Goal: Task Accomplishment & Management: Manage account settings

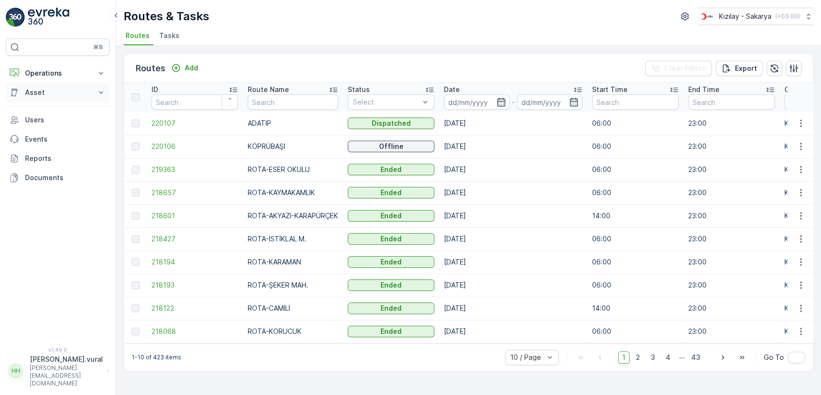
click at [78, 83] on button "Asset" at bounding box center [58, 92] width 104 height 19
click at [68, 66] on button "Operations" at bounding box center [58, 73] width 104 height 19
click at [66, 113] on p "Routes & Tasks" at bounding box center [50, 117] width 50 height 10
drag, startPoint x: 66, startPoint y: 113, endPoint x: 292, endPoint y: 142, distance: 227.5
click at [292, 142] on td "KÖPRÜBAŞI" at bounding box center [293, 146] width 100 height 23
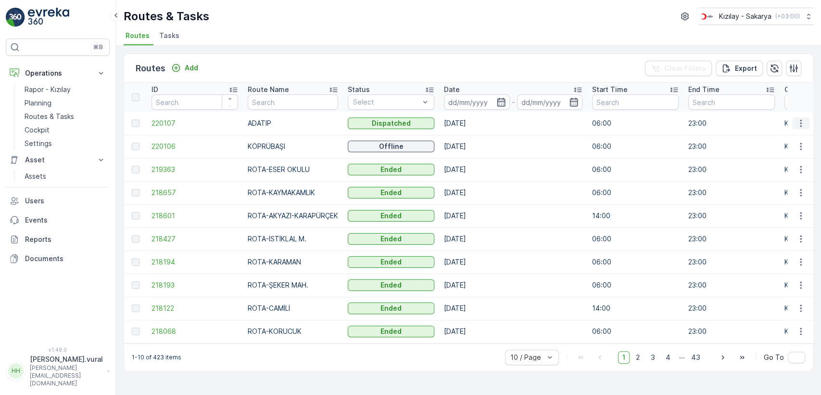
click at [802, 120] on icon "button" at bounding box center [801, 123] width 10 height 10
click at [796, 134] on span "See More Details" at bounding box center [779, 138] width 56 height 10
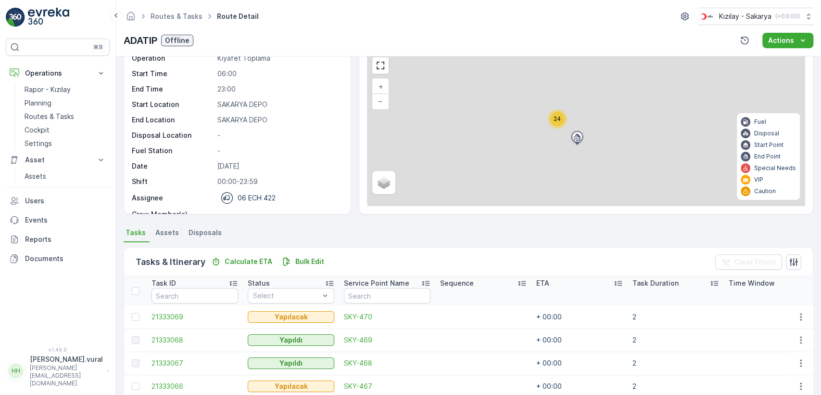
scroll to position [229, 0]
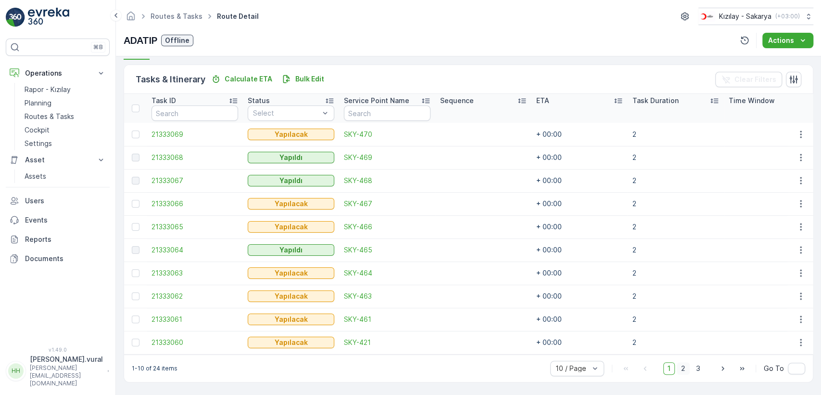
click at [681, 364] on span "2" at bounding box center [683, 368] width 13 height 13
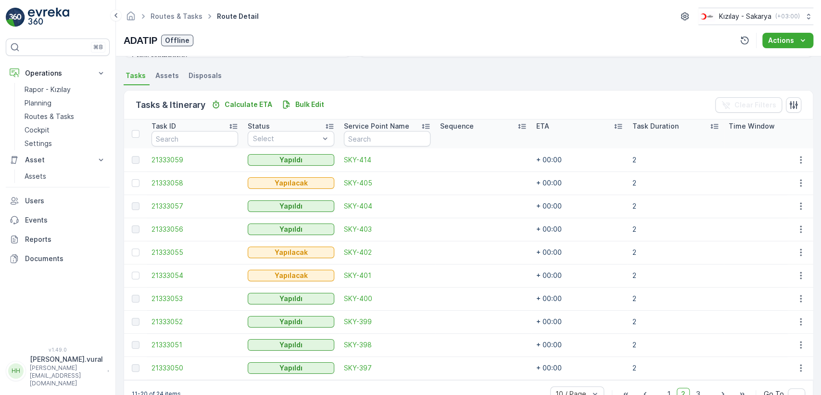
scroll to position [229, 0]
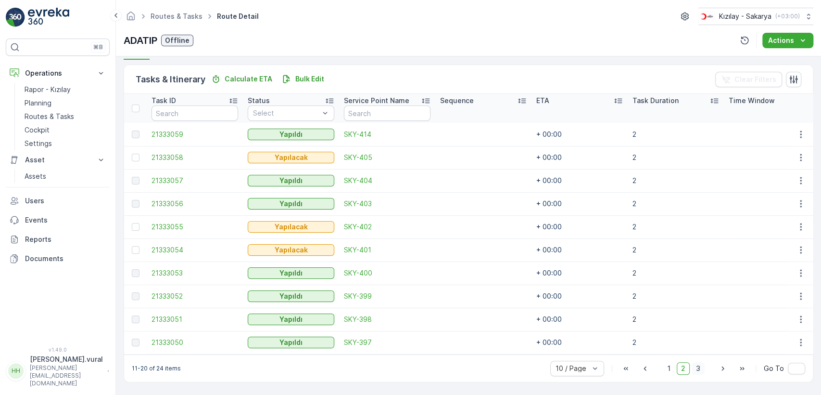
click at [700, 368] on span "3" at bounding box center [698, 368] width 13 height 13
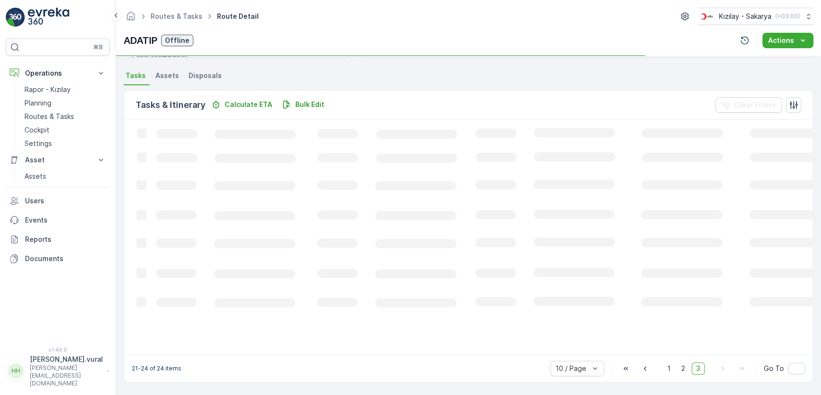
scroll to position [211, 0]
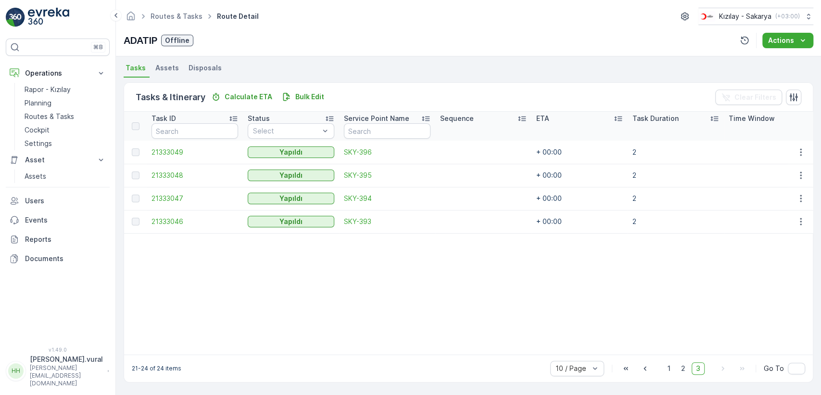
click at [689, 364] on div "1 2 3" at bounding box center [683, 368] width 41 height 13
click at [685, 367] on span "2" at bounding box center [683, 368] width 13 height 13
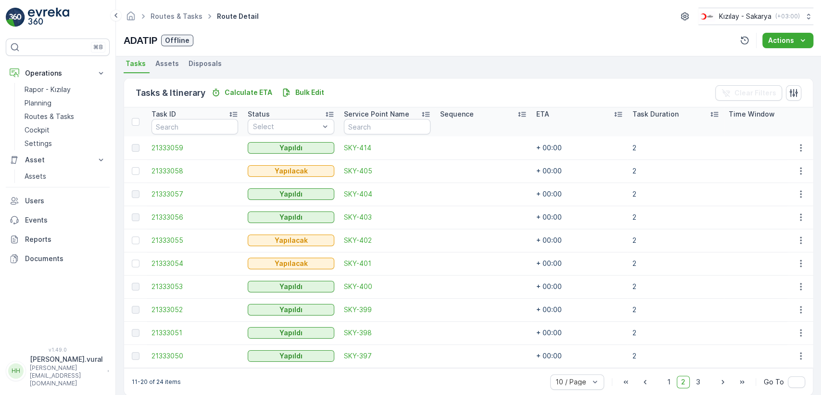
scroll to position [229, 0]
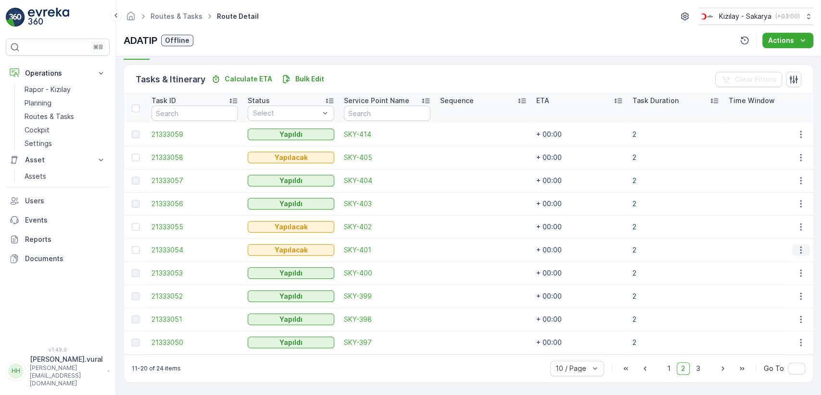
click at [802, 245] on icon "button" at bounding box center [801, 250] width 10 height 10
click at [780, 313] on div "Delete" at bounding box center [785, 317] width 73 height 13
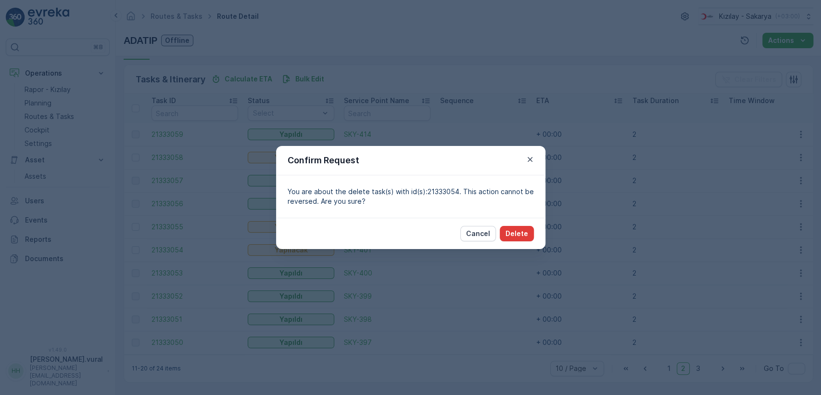
drag, startPoint x: 514, startPoint y: 241, endPoint x: 513, endPoint y: 234, distance: 6.8
click at [514, 239] on div "Cancel Delete" at bounding box center [410, 232] width 269 height 31
click at [513, 234] on p "Delete" at bounding box center [517, 234] width 23 height 10
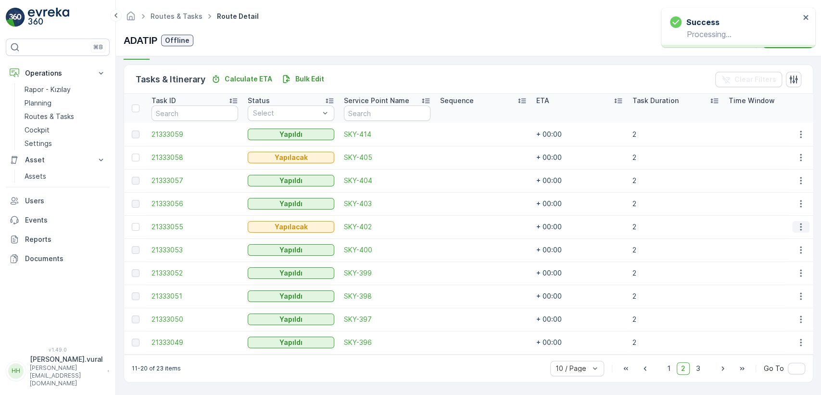
click at [797, 222] on icon "button" at bounding box center [801, 227] width 10 height 10
click at [764, 290] on span "Delete" at bounding box center [764, 295] width 22 height 10
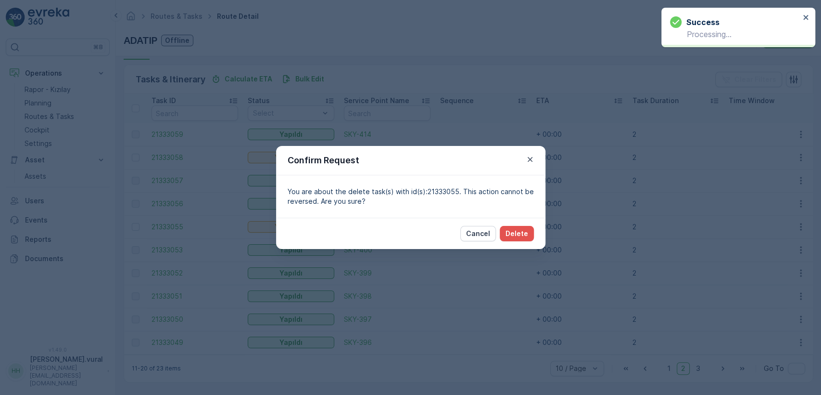
click at [516, 224] on div "Cancel Delete" at bounding box center [410, 232] width 269 height 31
click at [516, 226] on button "Delete" at bounding box center [517, 233] width 34 height 15
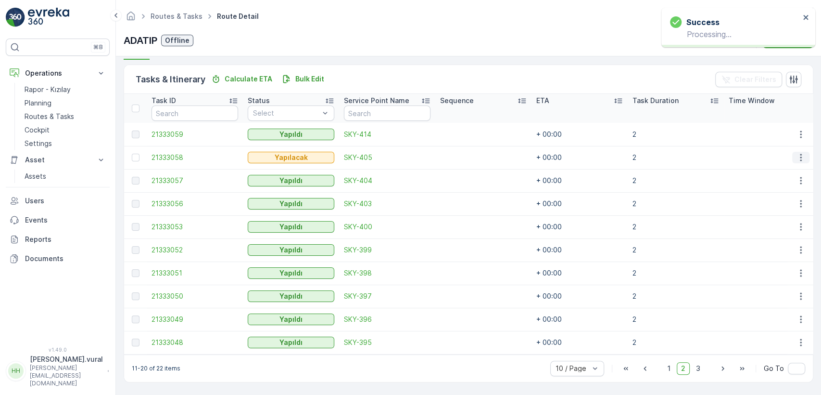
click at [800, 153] on icon "button" at bounding box center [801, 158] width 10 height 10
click at [756, 224] on span "Delete" at bounding box center [764, 226] width 22 height 10
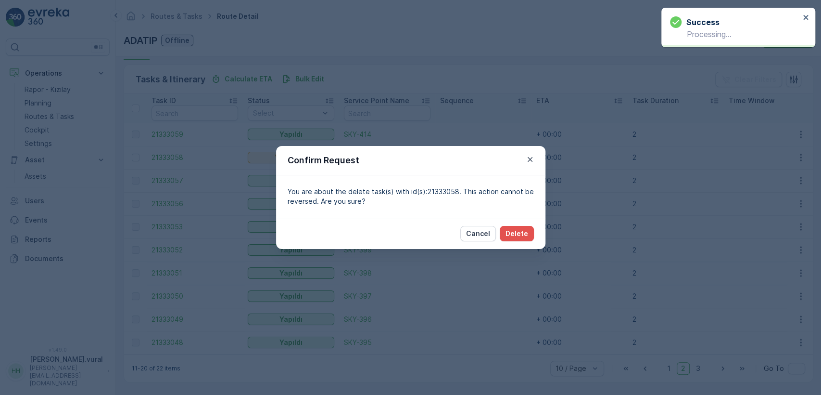
click at [527, 223] on div "Cancel Delete" at bounding box center [410, 232] width 269 height 31
click at [525, 236] on p "Delete" at bounding box center [517, 234] width 23 height 10
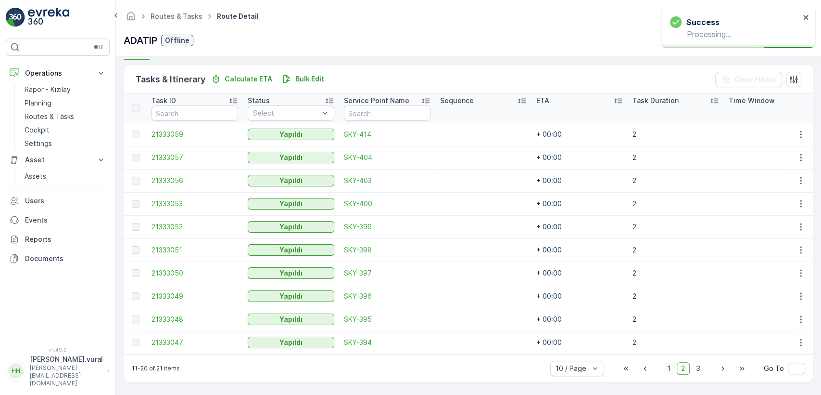
click at [666, 372] on span "1" at bounding box center [669, 368] width 12 height 13
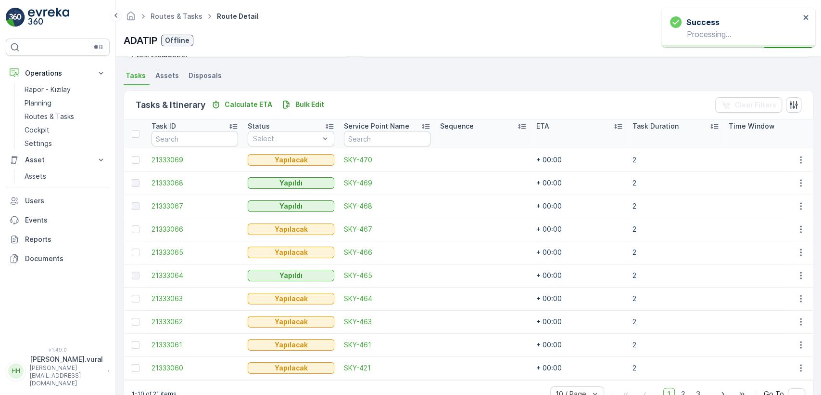
scroll to position [229, 0]
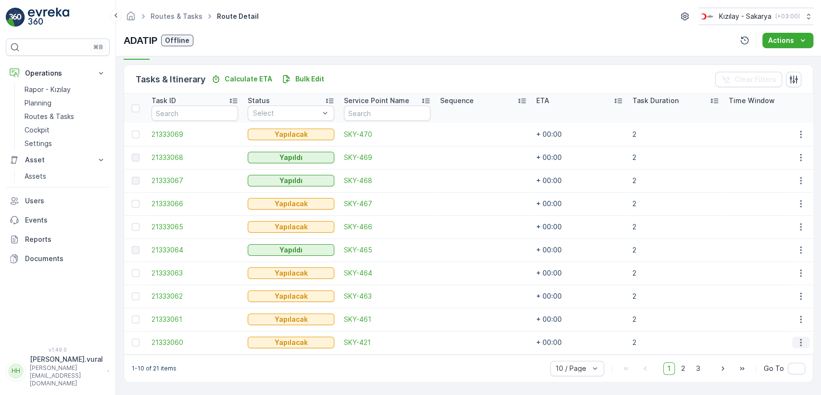
click at [792, 336] on button "button" at bounding box center [800, 342] width 17 height 12
click at [783, 323] on div "Delete" at bounding box center [785, 323] width 73 height 13
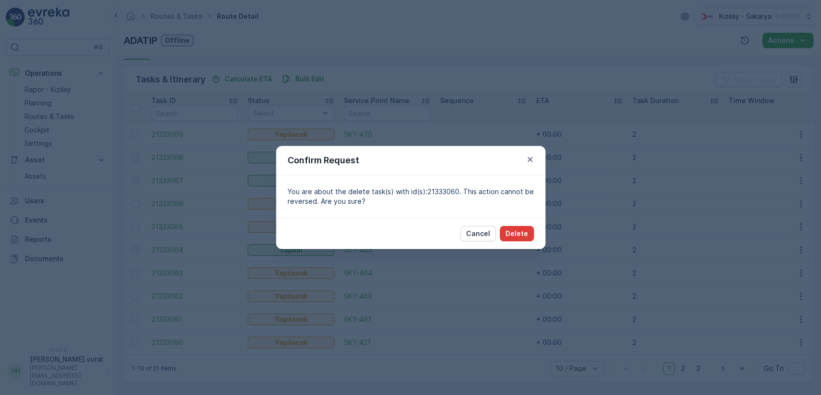
drag, startPoint x: 537, startPoint y: 234, endPoint x: 531, endPoint y: 233, distance: 6.0
click at [535, 234] on div "Cancel Delete" at bounding box center [410, 232] width 269 height 31
click at [528, 230] on button "Delete" at bounding box center [517, 233] width 34 height 15
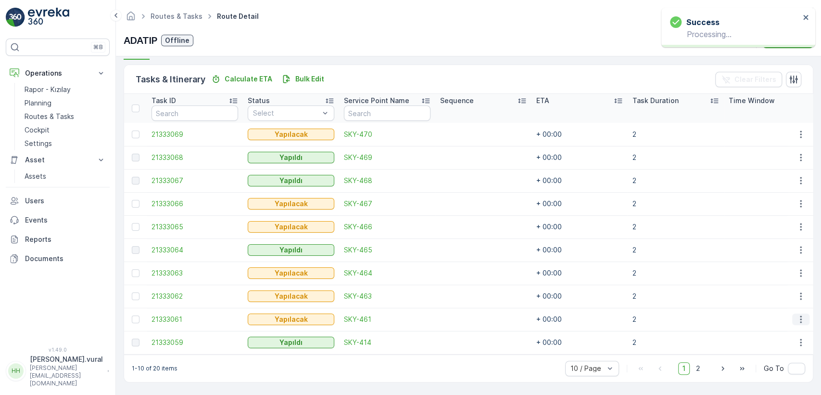
click at [796, 314] on icon "button" at bounding box center [801, 319] width 10 height 10
click at [786, 303] on div "Delete" at bounding box center [785, 299] width 73 height 13
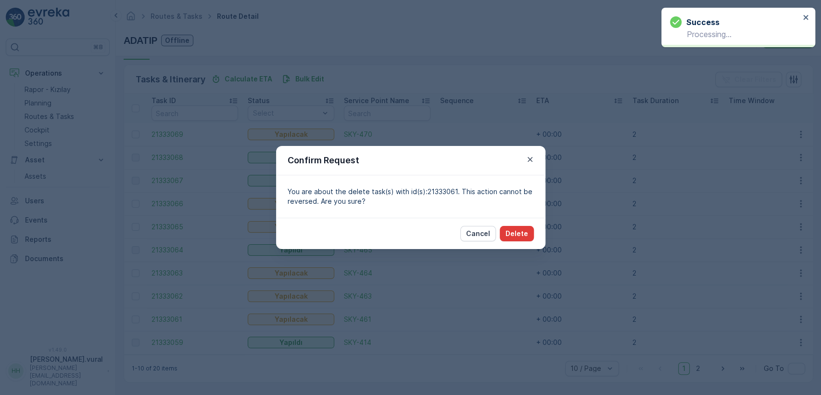
drag, startPoint x: 506, startPoint y: 223, endPoint x: 517, endPoint y: 240, distance: 19.5
click at [506, 224] on div "Cancel Delete" at bounding box center [410, 232] width 269 height 31
click at [517, 240] on button "Delete" at bounding box center [517, 233] width 34 height 15
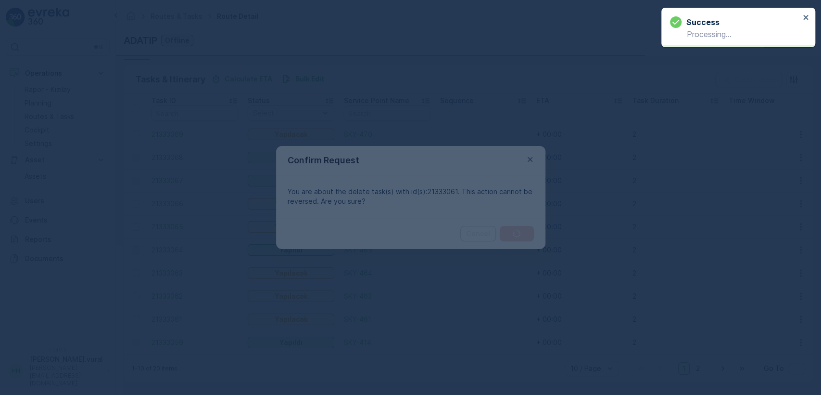
click at [517, 229] on div at bounding box center [410, 197] width 821 height 395
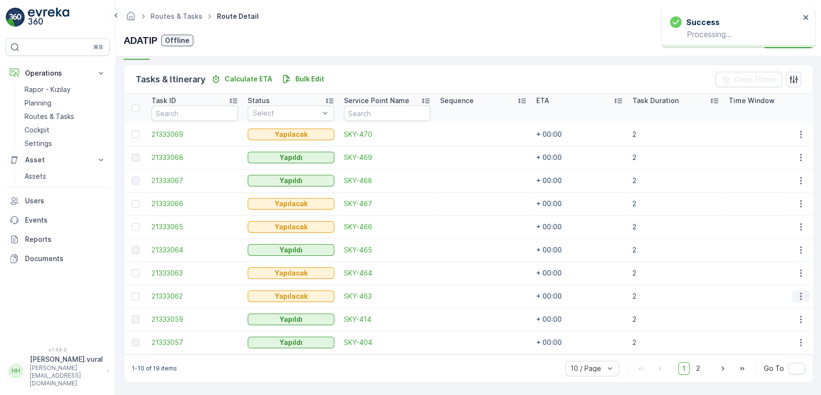
click at [802, 291] on icon "button" at bounding box center [801, 296] width 10 height 10
click at [778, 359] on div "Delete" at bounding box center [785, 363] width 73 height 13
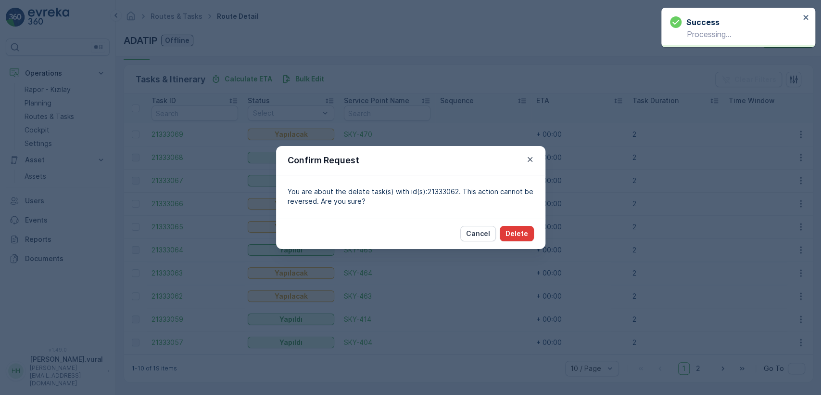
click at [516, 233] on p "Delete" at bounding box center [517, 234] width 23 height 10
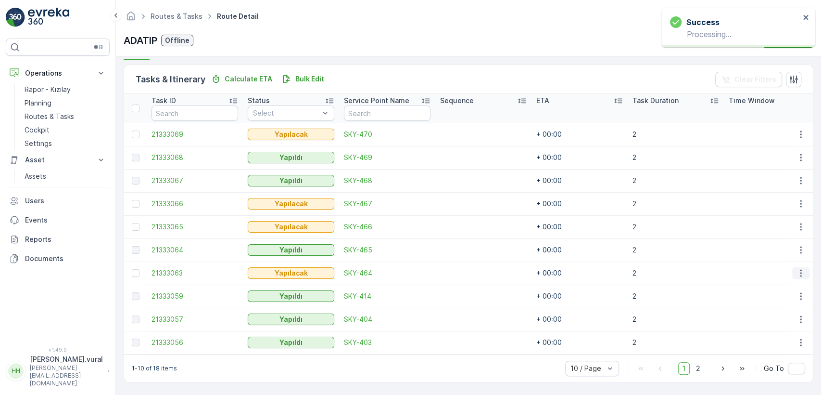
click at [800, 268] on icon "button" at bounding box center [801, 273] width 10 height 10
click at [773, 343] on span "Delete" at bounding box center [764, 341] width 22 height 10
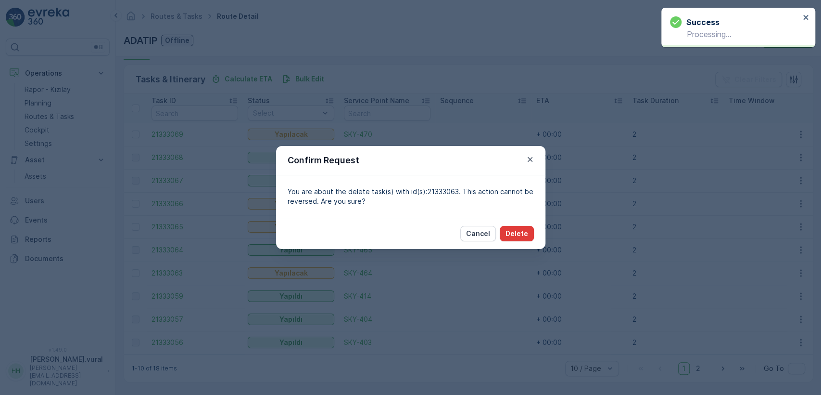
click at [530, 227] on button "Delete" at bounding box center [517, 233] width 34 height 15
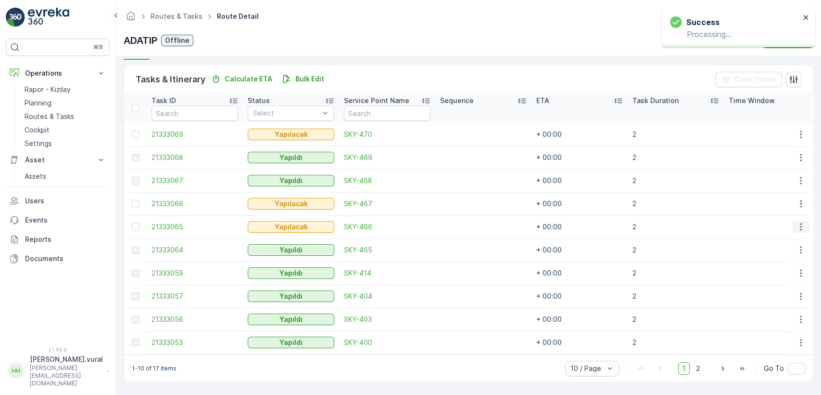
click at [793, 221] on button "button" at bounding box center [800, 227] width 17 height 12
click at [765, 293] on span "Delete" at bounding box center [764, 295] width 22 height 10
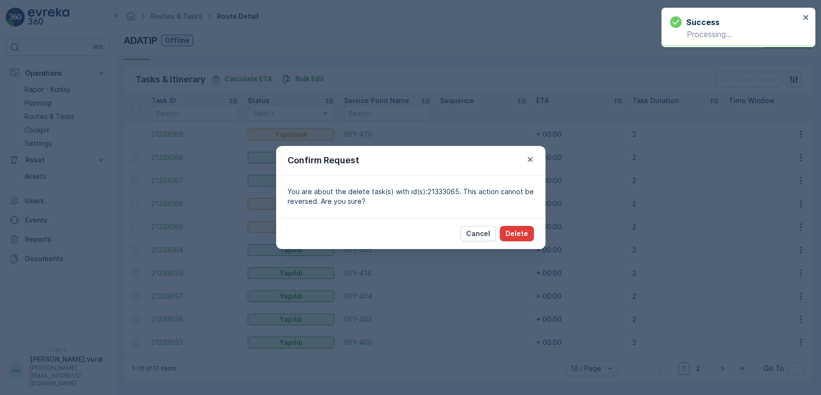
drag, startPoint x: 493, startPoint y: 224, endPoint x: 508, endPoint y: 231, distance: 16.8
click at [508, 231] on div "Cancel Delete" at bounding box center [410, 232] width 269 height 31
click at [509, 231] on p "Delete" at bounding box center [517, 234] width 23 height 10
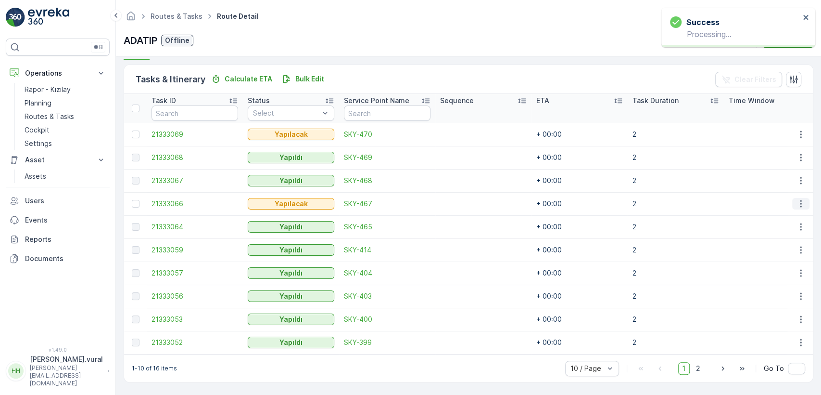
click at [796, 199] on icon "button" at bounding box center [801, 204] width 10 height 10
click at [779, 263] on div "Menu" at bounding box center [785, 263] width 69 height 0
click at [778, 266] on div "Delete" at bounding box center [785, 271] width 73 height 13
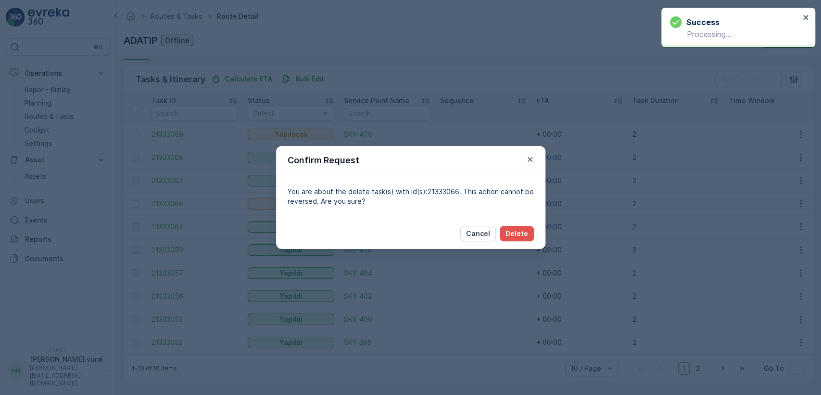
click at [534, 230] on div "Cancel Delete" at bounding box center [410, 232] width 269 height 31
click at [529, 230] on button "Delete" at bounding box center [517, 233] width 34 height 15
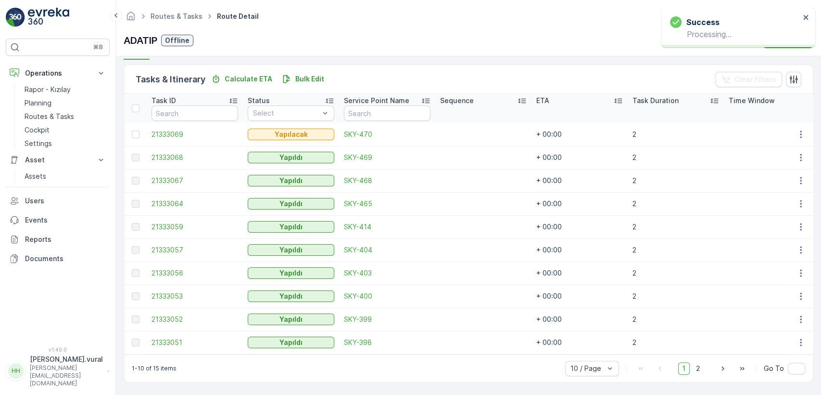
click at [792, 128] on div at bounding box center [800, 134] width 17 height 12
click at [797, 129] on icon "button" at bounding box center [801, 134] width 10 height 10
click at [794, 205] on div "Delete" at bounding box center [785, 202] width 73 height 13
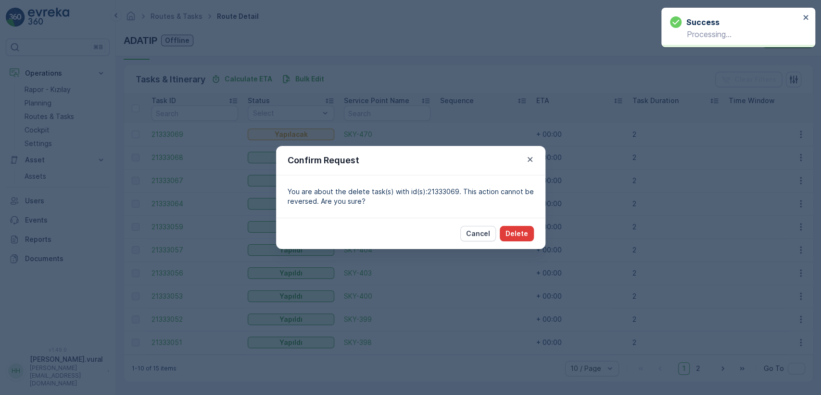
click at [529, 238] on button "Delete" at bounding box center [517, 233] width 34 height 15
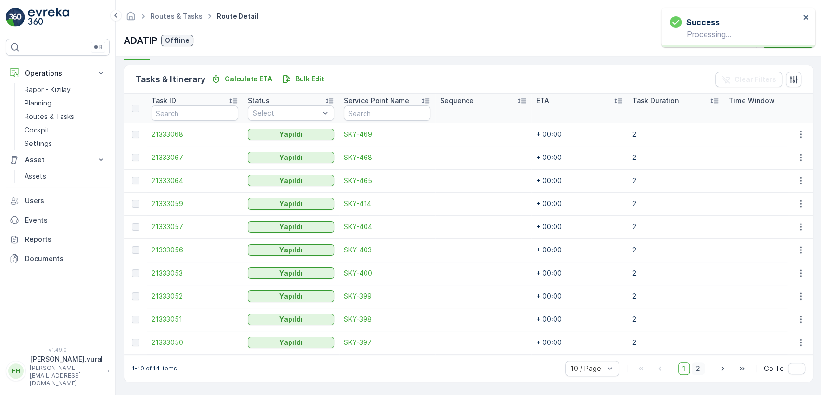
click at [693, 370] on span "2" at bounding box center [698, 368] width 13 height 13
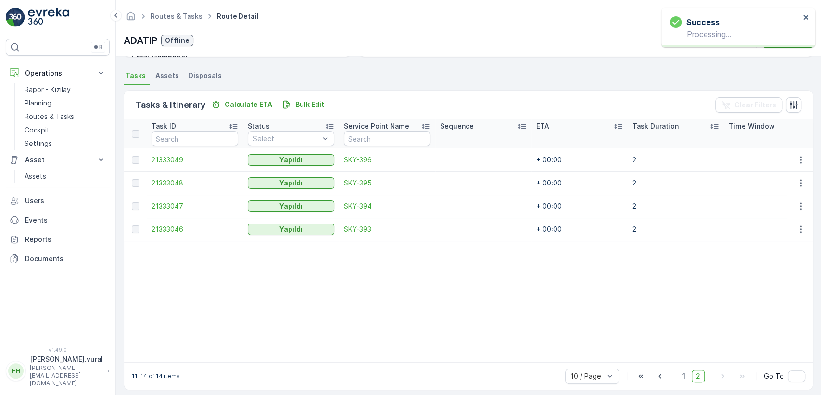
scroll to position [211, 0]
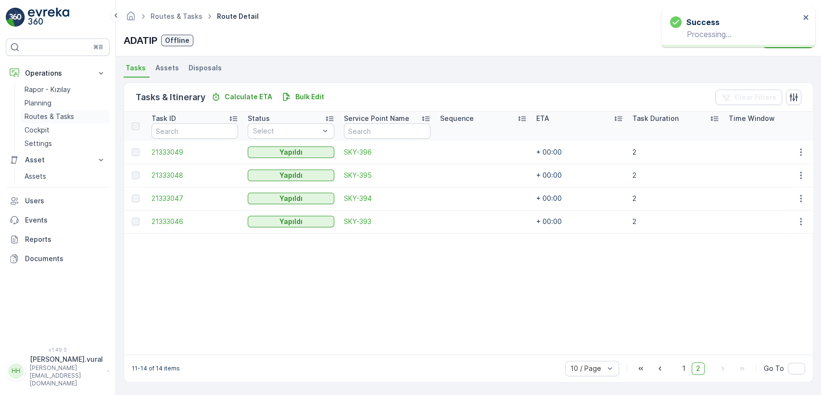
click at [73, 120] on link "Routes & Tasks" at bounding box center [65, 116] width 89 height 13
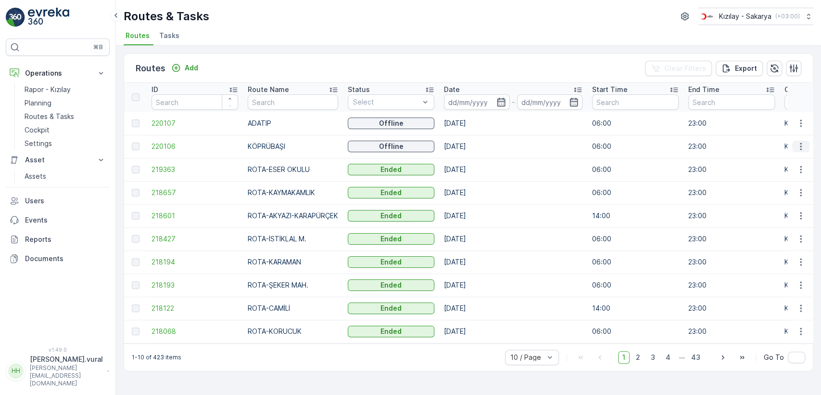
click at [804, 146] on button "button" at bounding box center [800, 146] width 17 height 12
click at [790, 153] on ul "See More Details View Route Tracking History" at bounding box center [784, 174] width 78 height 44
click at [787, 158] on span "See More Details" at bounding box center [779, 161] width 56 height 10
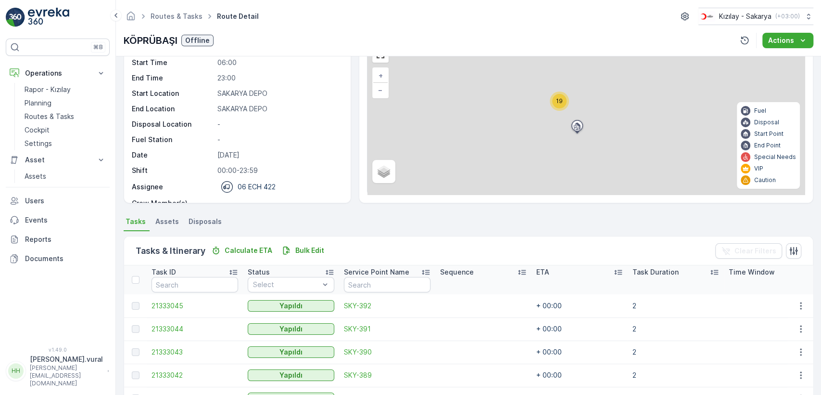
scroll to position [229, 0]
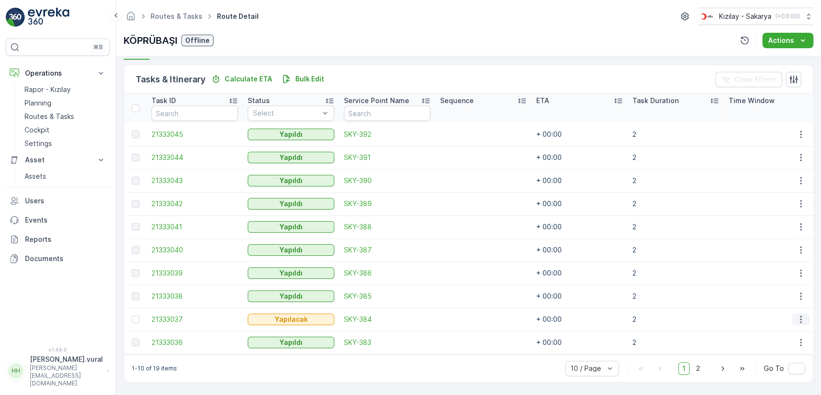
click at [796, 314] on icon "button" at bounding box center [801, 319] width 10 height 10
click at [778, 296] on div "Delete" at bounding box center [785, 299] width 73 height 13
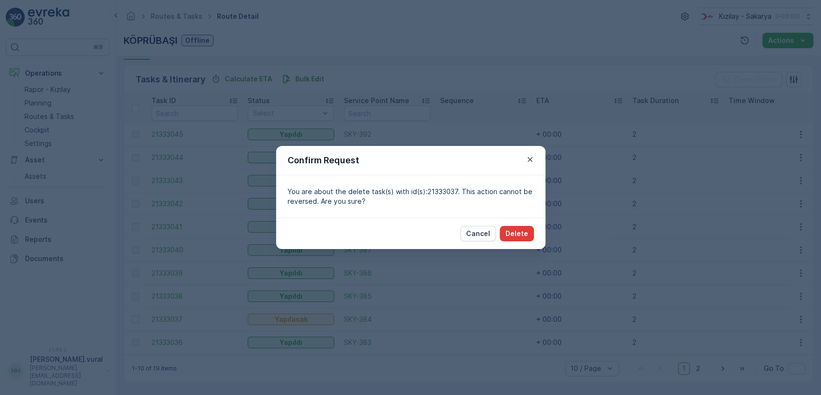
click at [526, 229] on p "Delete" at bounding box center [517, 234] width 23 height 10
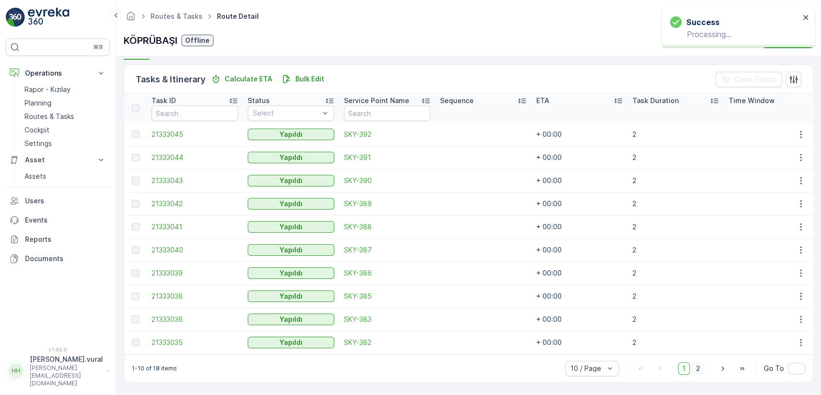
click at [686, 365] on span "1" at bounding box center [684, 368] width 12 height 13
click at [694, 370] on span "2" at bounding box center [698, 368] width 13 height 13
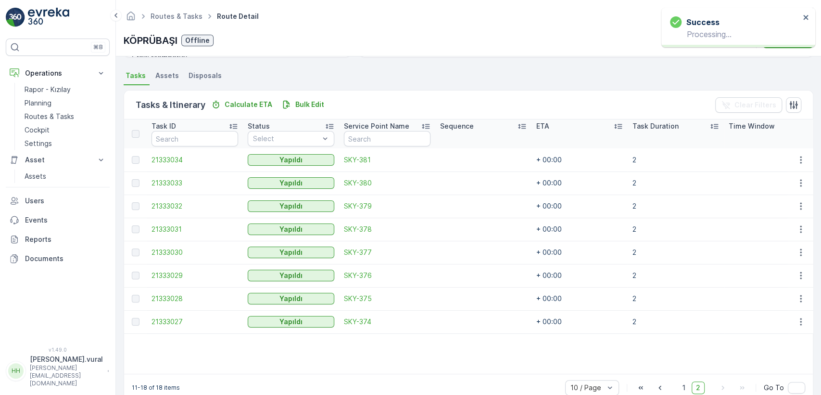
scroll to position [223, 0]
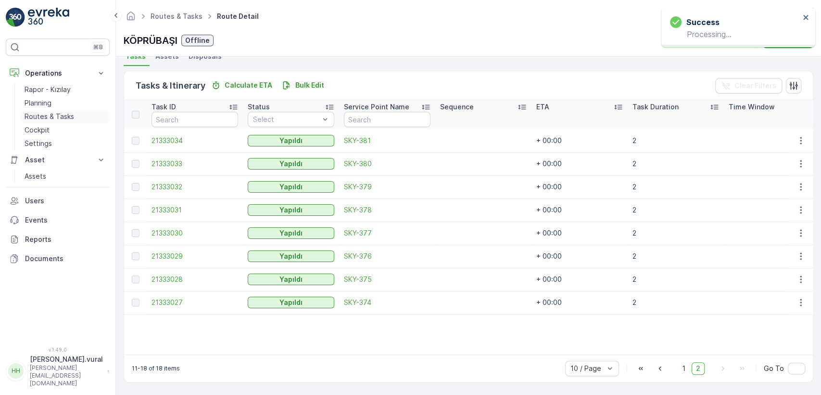
click at [56, 112] on p "Routes & Tasks" at bounding box center [50, 117] width 50 height 10
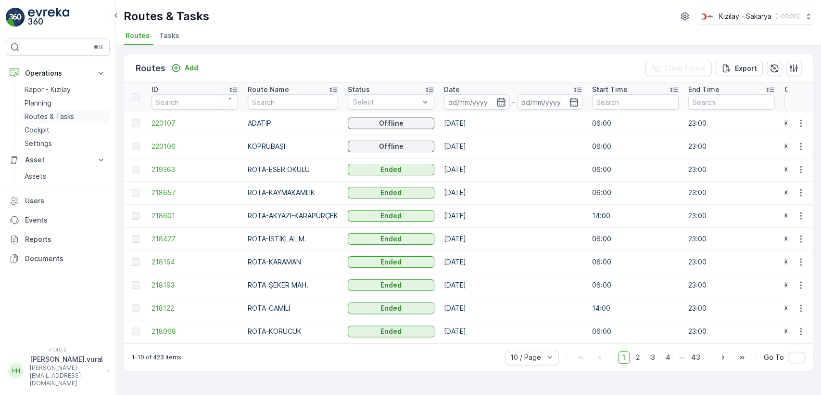
click at [46, 115] on p "Routes & Tasks" at bounding box center [50, 117] width 50 height 10
